Goal: Information Seeking & Learning: Learn about a topic

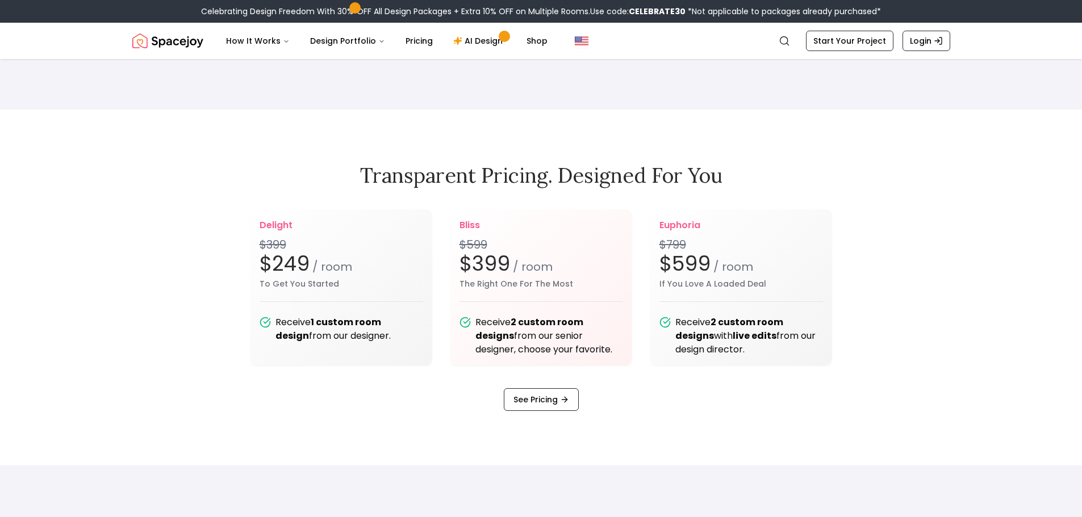
scroll to position [1419, 0]
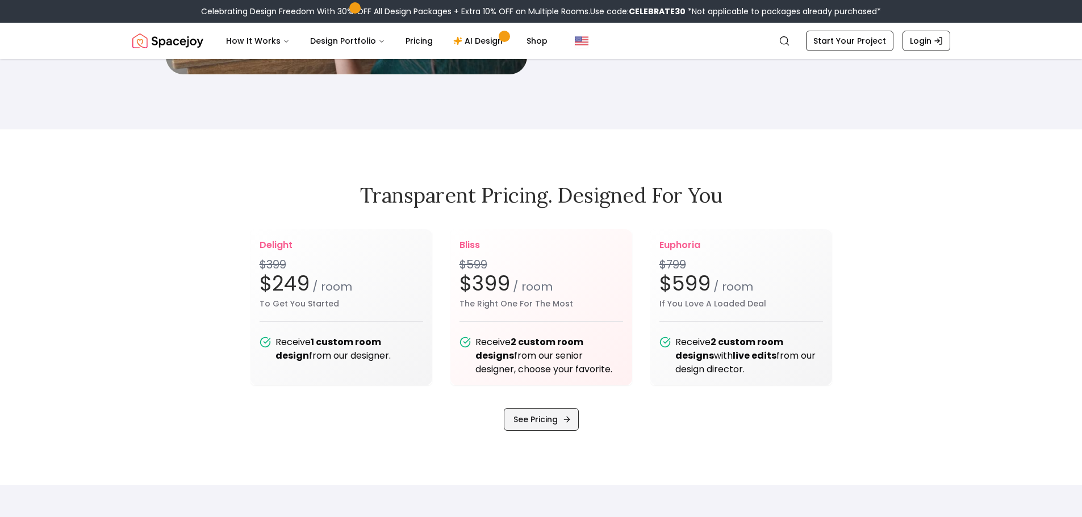
click at [523, 421] on link "See Pricing" at bounding box center [541, 419] width 75 height 23
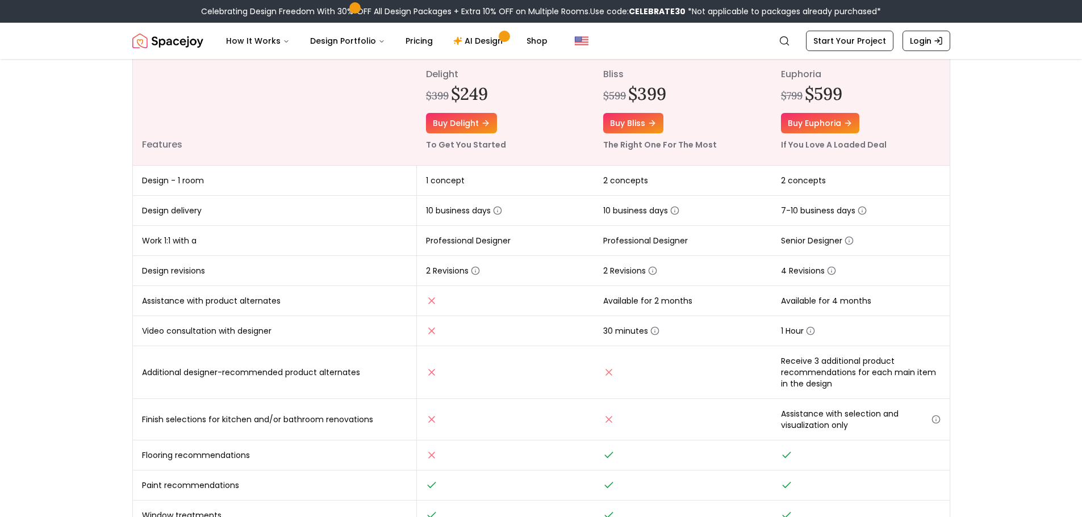
scroll to position [170, 0]
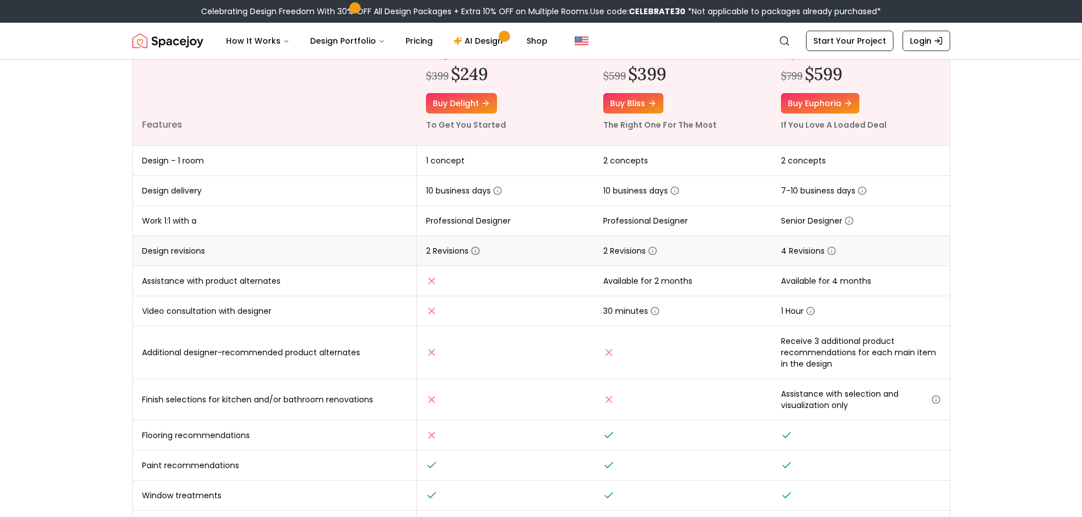
click at [474, 251] on icon "button" at bounding box center [475, 250] width 9 height 9
click at [102, 270] on main "Online interior design, made easy. Interior Design Packages That Fit Your Style…" at bounding box center [541, 508] width 1082 height 1239
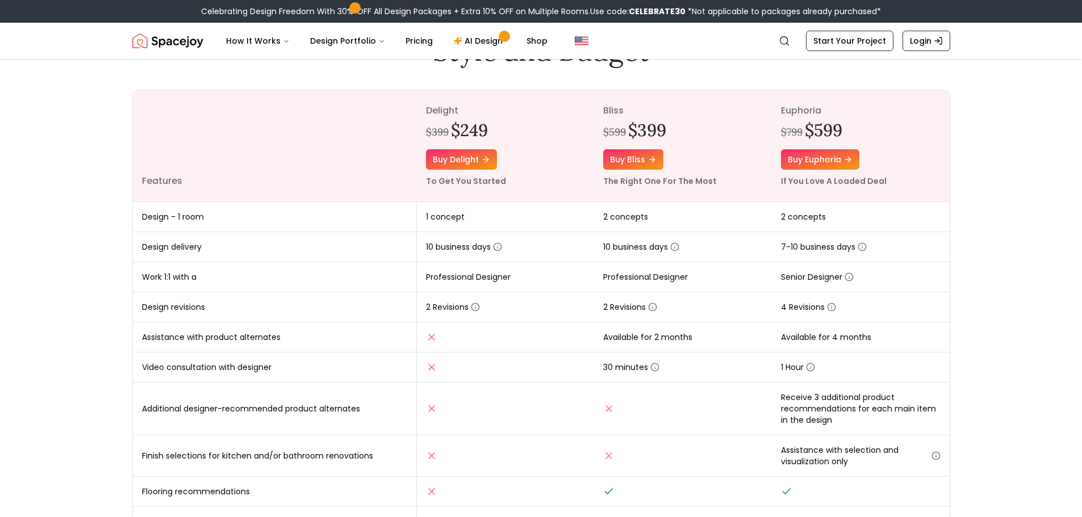
scroll to position [114, 0]
